Goal: Browse casually

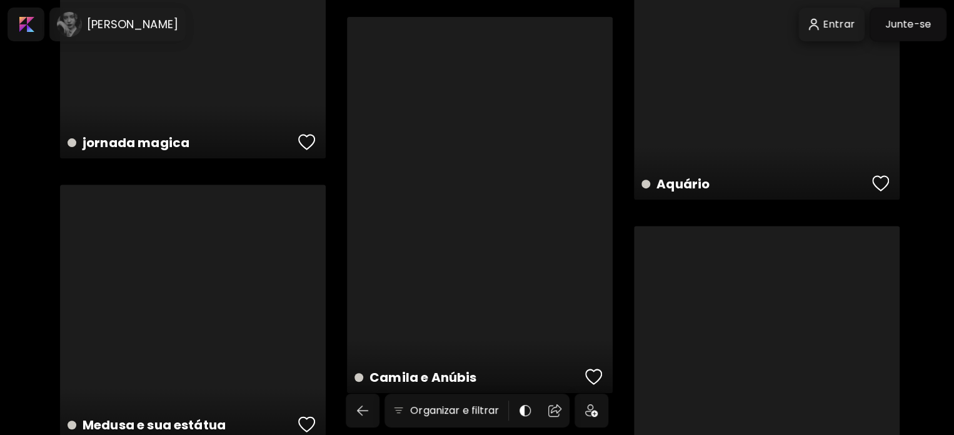
scroll to position [2525, 0]
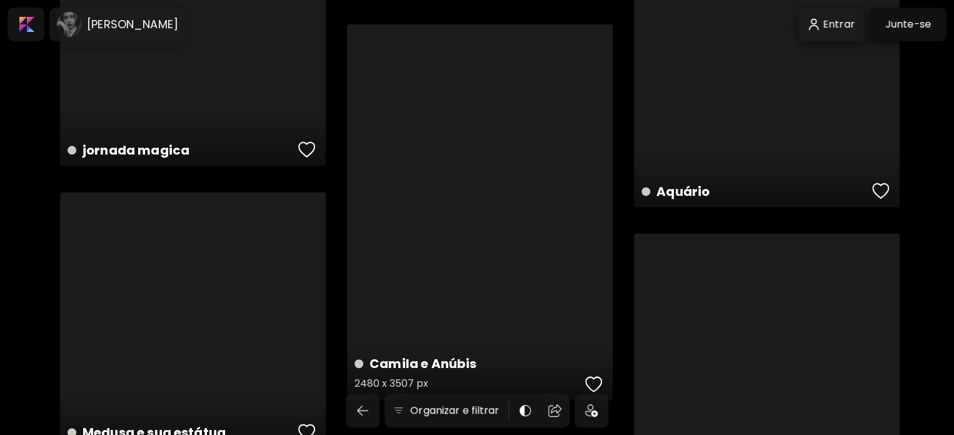
click at [416, 214] on div "Camila e Anúbis 2480 x 3507 px" at bounding box center [480, 212] width 266 height 376
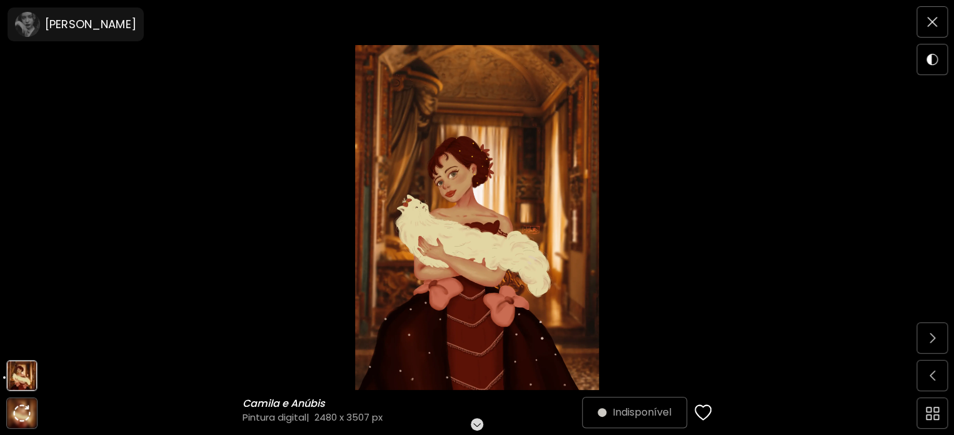
click at [94, 168] on img at bounding box center [477, 217] width 849 height 345
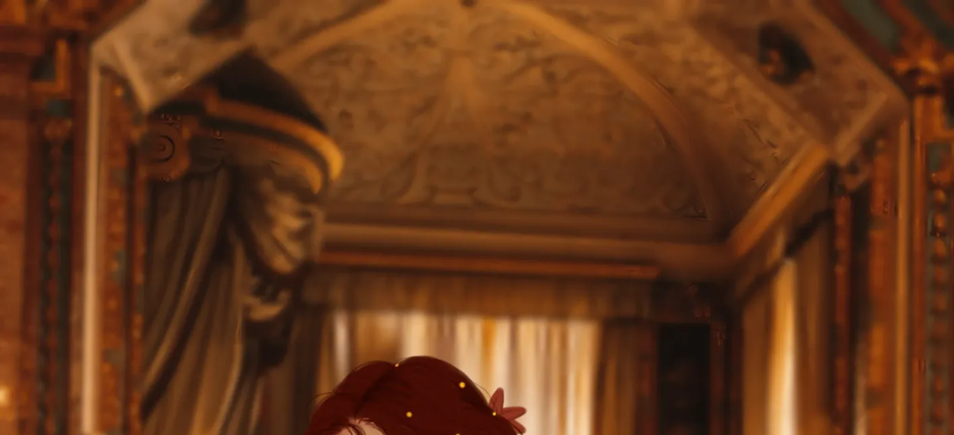
click at [414, 143] on img at bounding box center [477, 217] width 849 height 345
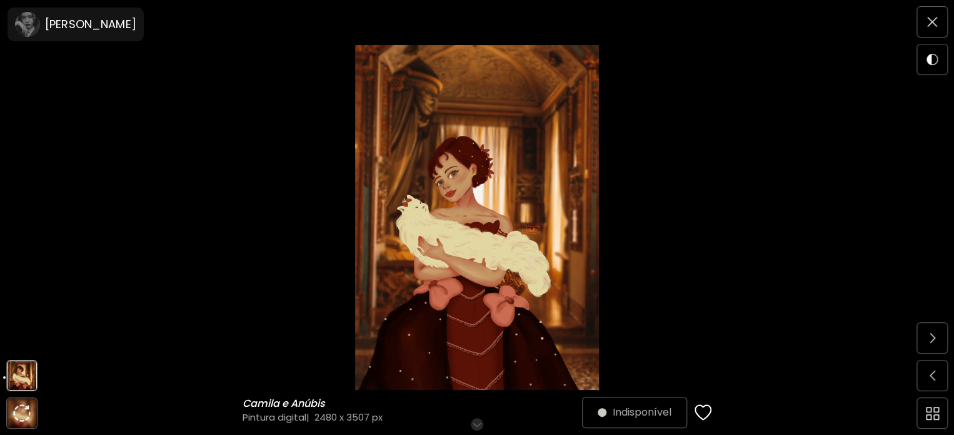
click at [422, 259] on img at bounding box center [477, 217] width 849 height 345
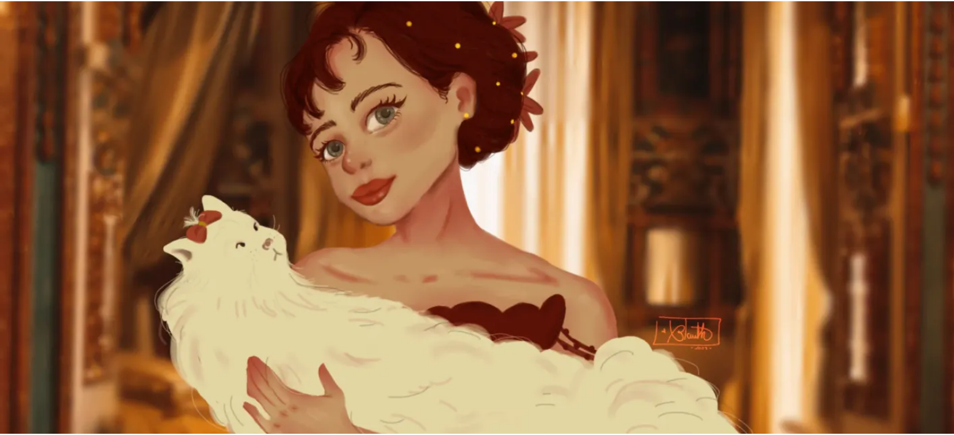
scroll to position [404, 0]
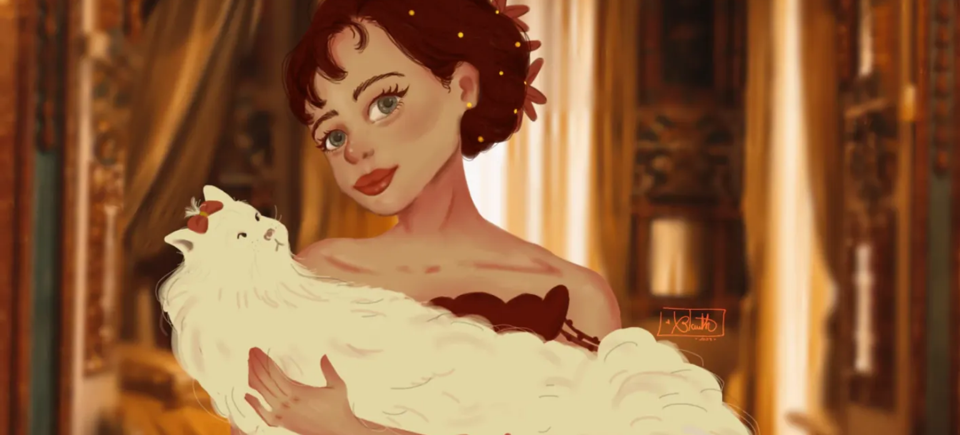
click at [883, 243] on img at bounding box center [480, 274] width 960 height 1357
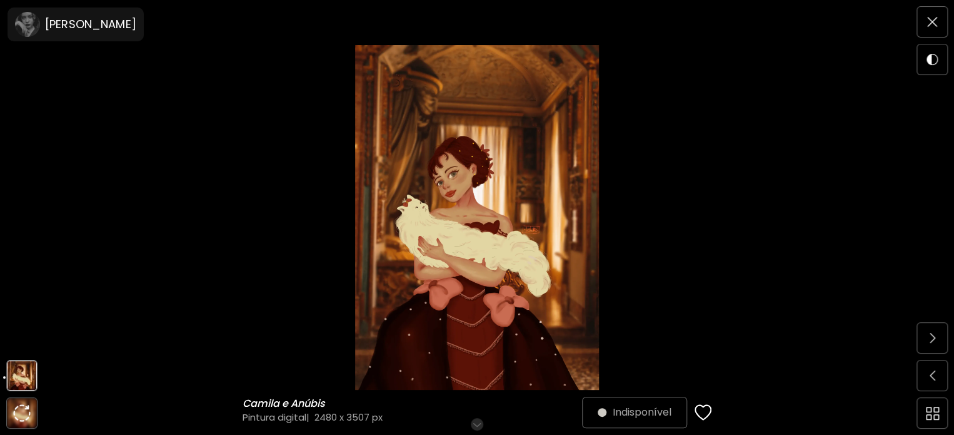
click at [864, 301] on img at bounding box center [477, 217] width 849 height 345
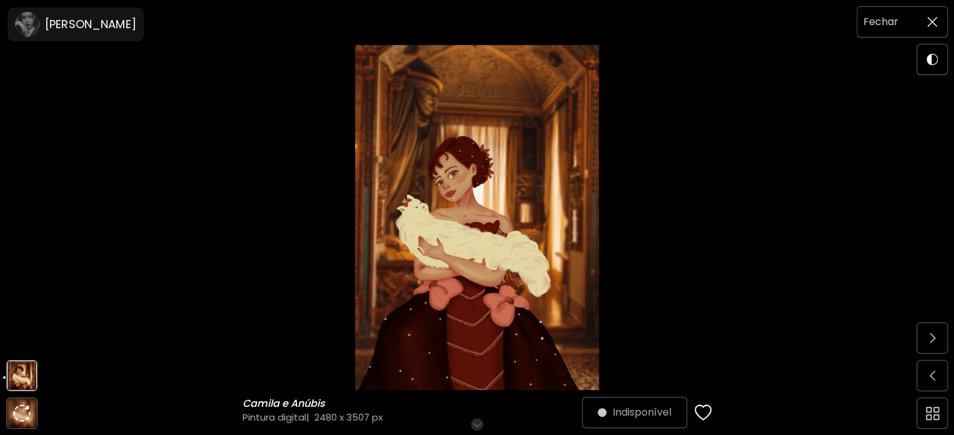
click at [933, 23] on img at bounding box center [932, 22] width 10 height 10
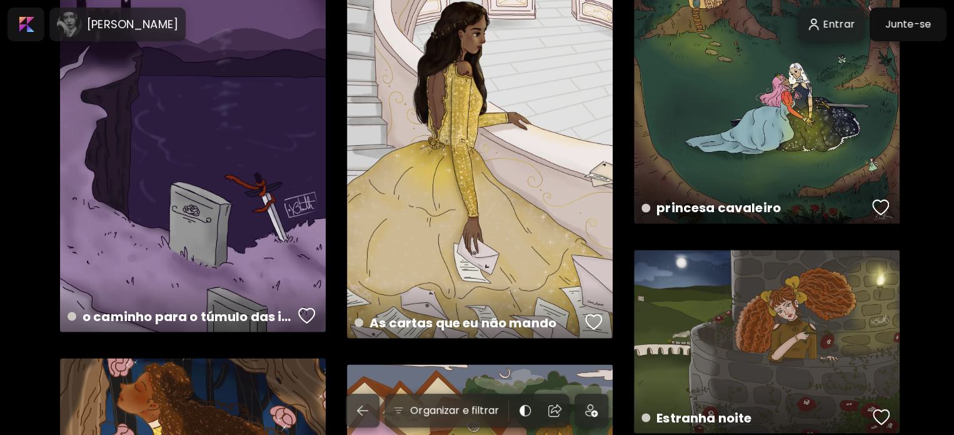
scroll to position [909, 0]
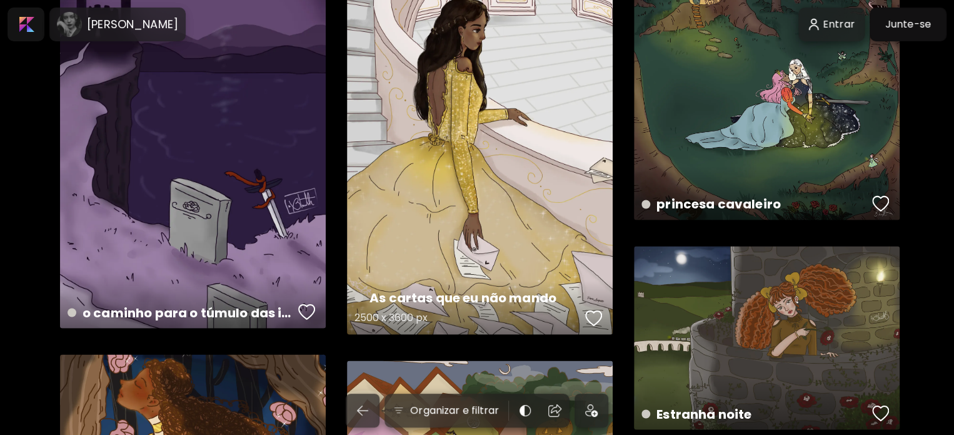
click at [493, 144] on div "As cartas que eu não mando 2500 x 3600 px" at bounding box center [480, 142] width 266 height 383
